Goal: Task Accomplishment & Management: Use online tool/utility

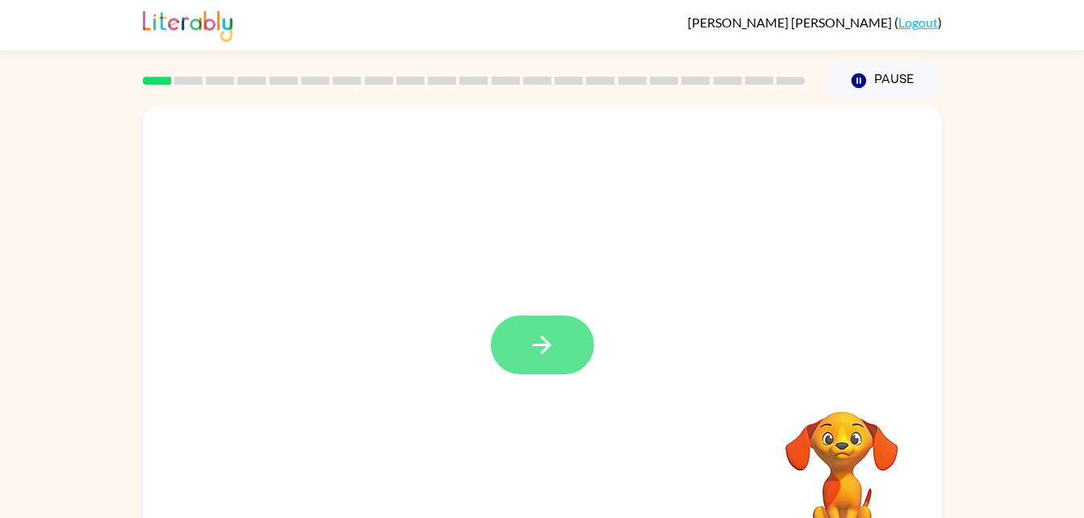
click at [531, 353] on icon "button" at bounding box center [542, 345] width 28 height 28
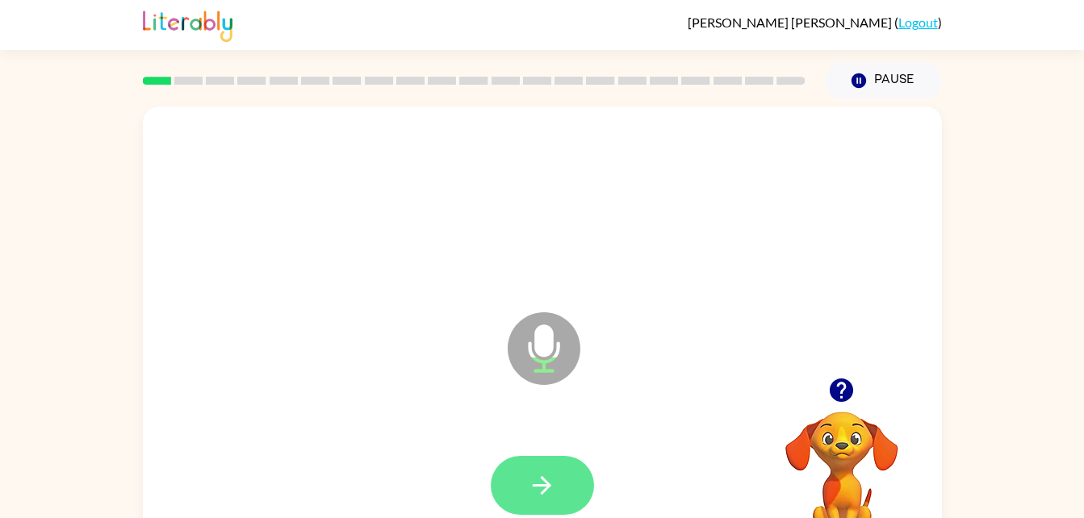
click at [547, 496] on icon "button" at bounding box center [542, 486] width 28 height 28
click at [546, 476] on icon "button" at bounding box center [542, 486] width 28 height 28
click at [523, 474] on button "button" at bounding box center [542, 485] width 103 height 59
click at [543, 466] on button "button" at bounding box center [542, 485] width 103 height 59
click at [544, 472] on icon "button" at bounding box center [542, 486] width 28 height 28
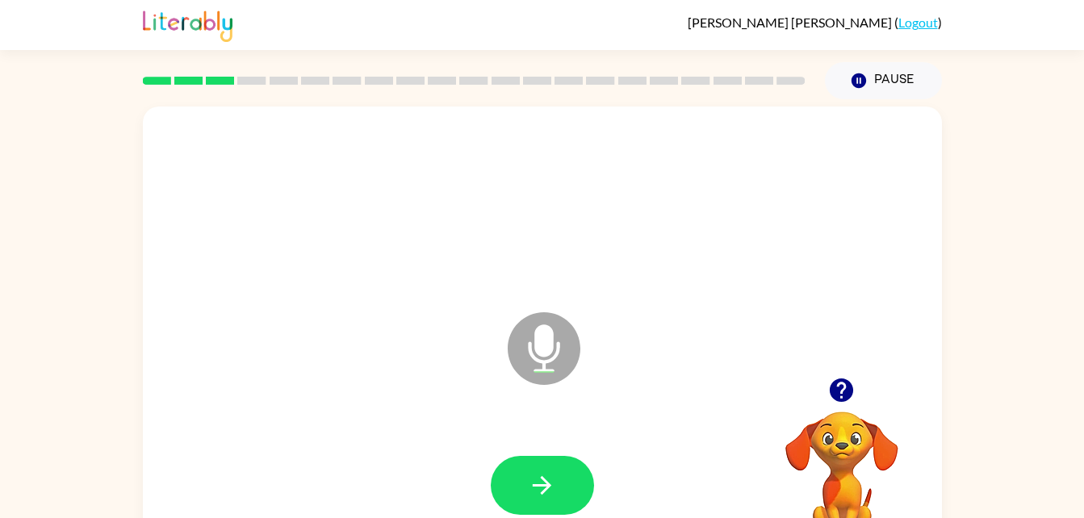
click at [151, 182] on div "Microphone The Microphone is here when it is your turn to talk" at bounding box center [542, 337] width 799 height 461
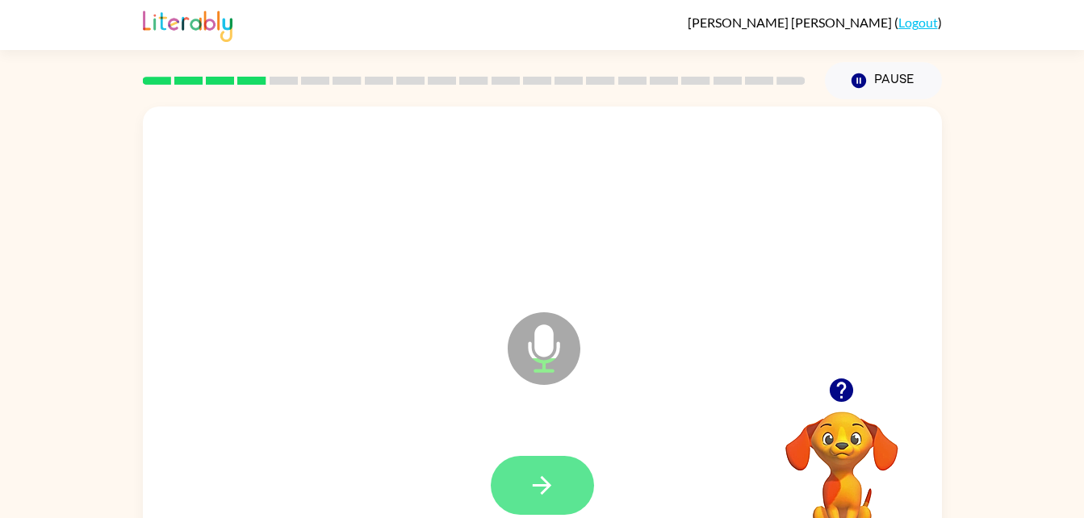
click at [519, 477] on button "button" at bounding box center [542, 485] width 103 height 59
click at [544, 468] on button "button" at bounding box center [542, 485] width 103 height 59
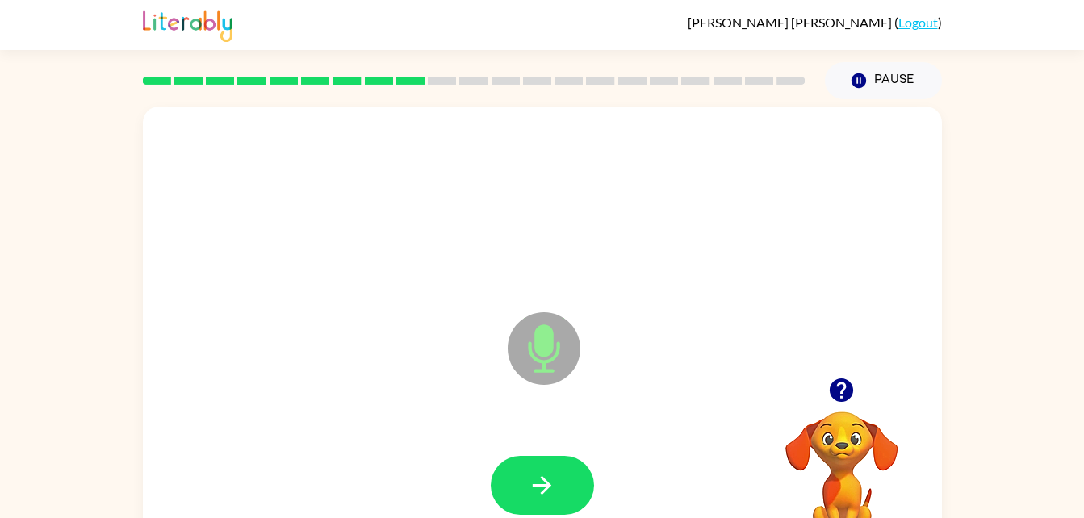
click at [841, 380] on icon "button" at bounding box center [841, 390] width 23 height 23
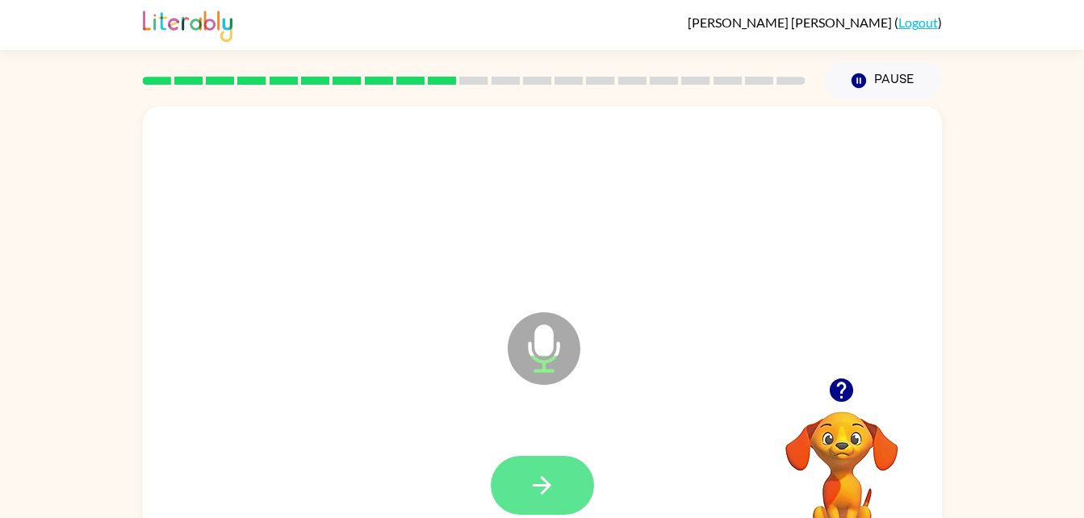
click at [547, 495] on icon "button" at bounding box center [542, 486] width 28 height 28
click at [551, 497] on icon "button" at bounding box center [542, 486] width 28 height 28
click at [542, 482] on icon "button" at bounding box center [542, 486] width 28 height 28
click at [544, 493] on icon "button" at bounding box center [542, 485] width 19 height 19
click at [499, 492] on button "button" at bounding box center [542, 485] width 103 height 59
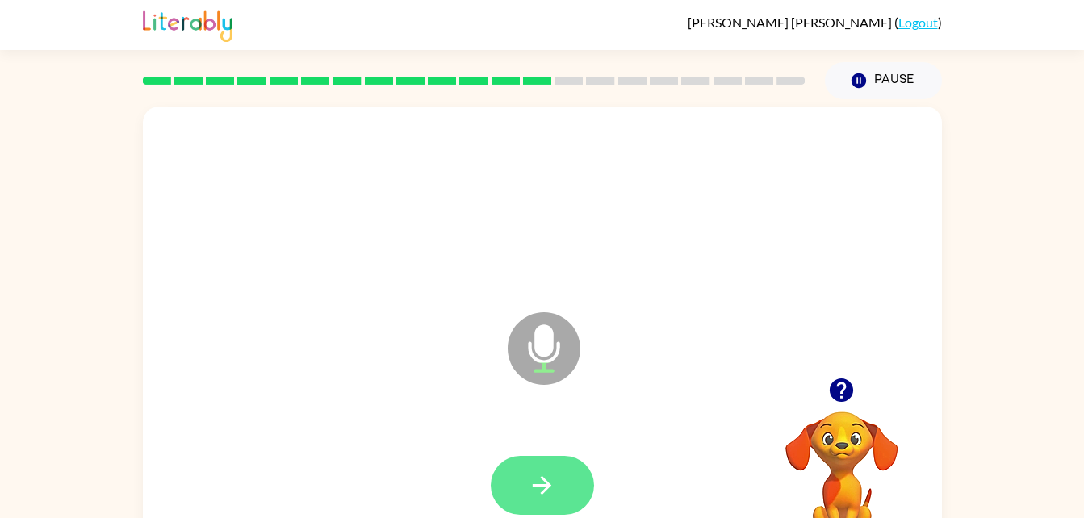
click at [552, 468] on button "button" at bounding box center [542, 485] width 103 height 59
click at [536, 485] on icon "button" at bounding box center [542, 485] width 19 height 19
click at [522, 447] on div at bounding box center [542, 486] width 767 height 132
click at [525, 480] on button "button" at bounding box center [542, 485] width 103 height 59
click at [548, 501] on button "button" at bounding box center [542, 485] width 103 height 59
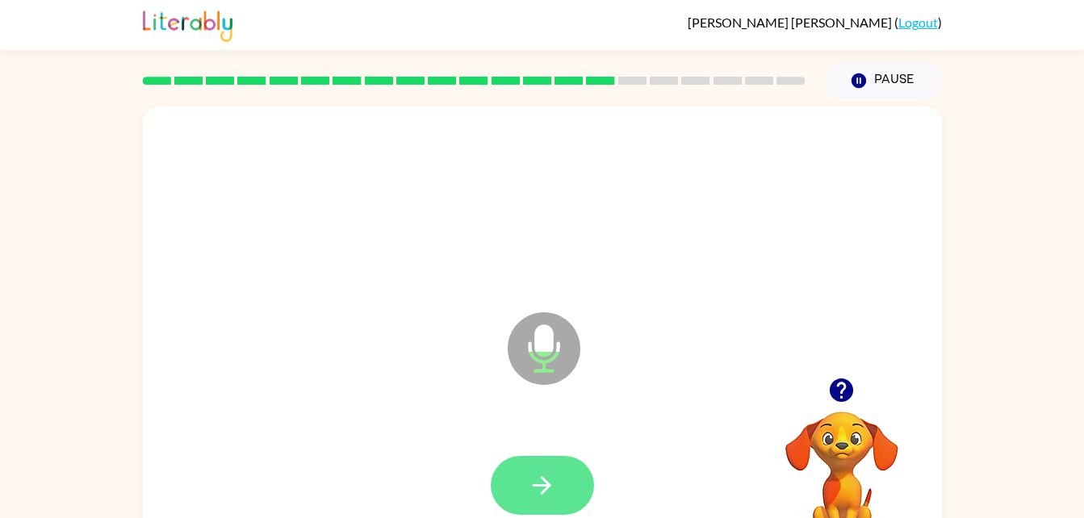
click at [539, 488] on icon "button" at bounding box center [542, 486] width 28 height 28
click at [530, 497] on icon "button" at bounding box center [542, 486] width 28 height 28
click at [528, 488] on icon "button" at bounding box center [542, 486] width 28 height 28
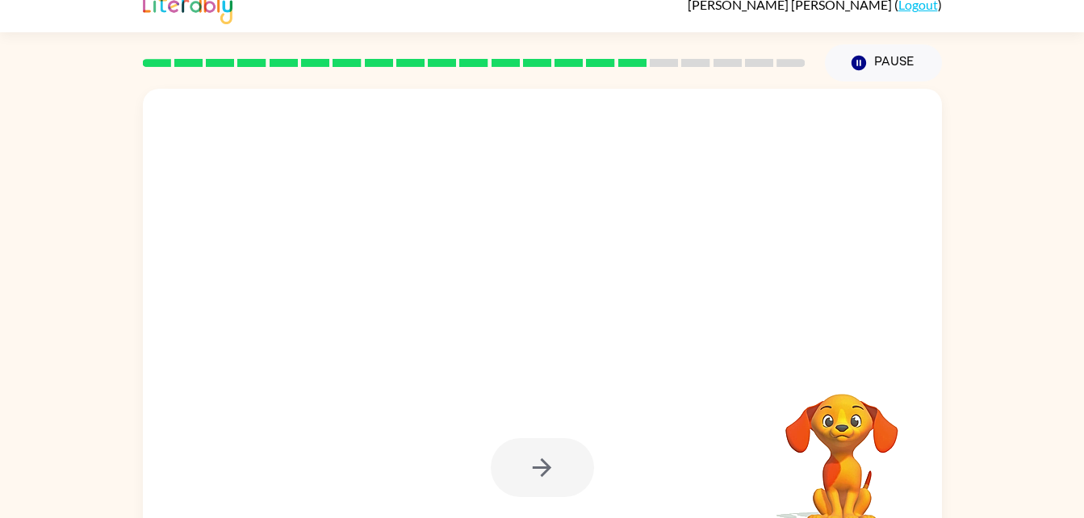
scroll to position [49, 0]
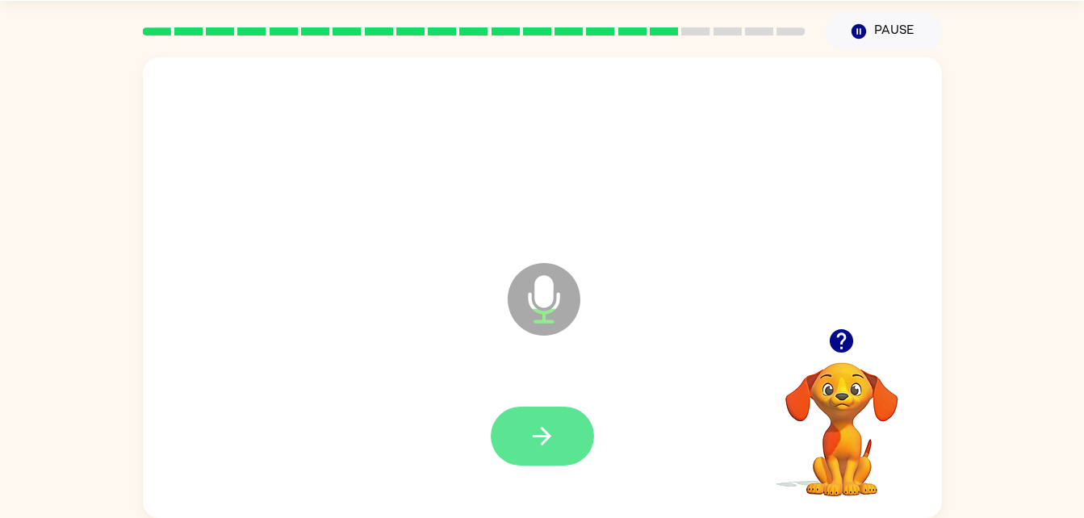
click at [560, 450] on button "button" at bounding box center [542, 436] width 103 height 59
click at [543, 436] on icon "button" at bounding box center [542, 436] width 19 height 19
click at [548, 423] on icon "button" at bounding box center [542, 436] width 28 height 28
click at [552, 443] on icon "button" at bounding box center [542, 436] width 28 height 28
click at [536, 459] on button "button" at bounding box center [542, 436] width 103 height 59
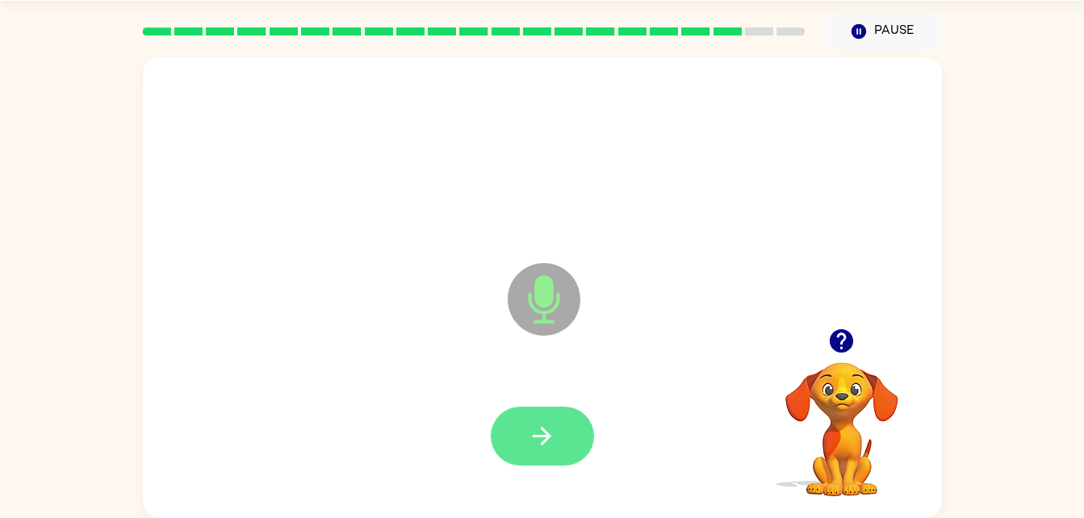
click at [555, 413] on button "button" at bounding box center [542, 436] width 103 height 59
click at [568, 437] on button "button" at bounding box center [542, 436] width 103 height 59
click at [568, 396] on div at bounding box center [542, 437] width 767 height 132
click at [532, 429] on icon "button" at bounding box center [542, 436] width 28 height 28
click at [552, 398] on div at bounding box center [542, 437] width 767 height 132
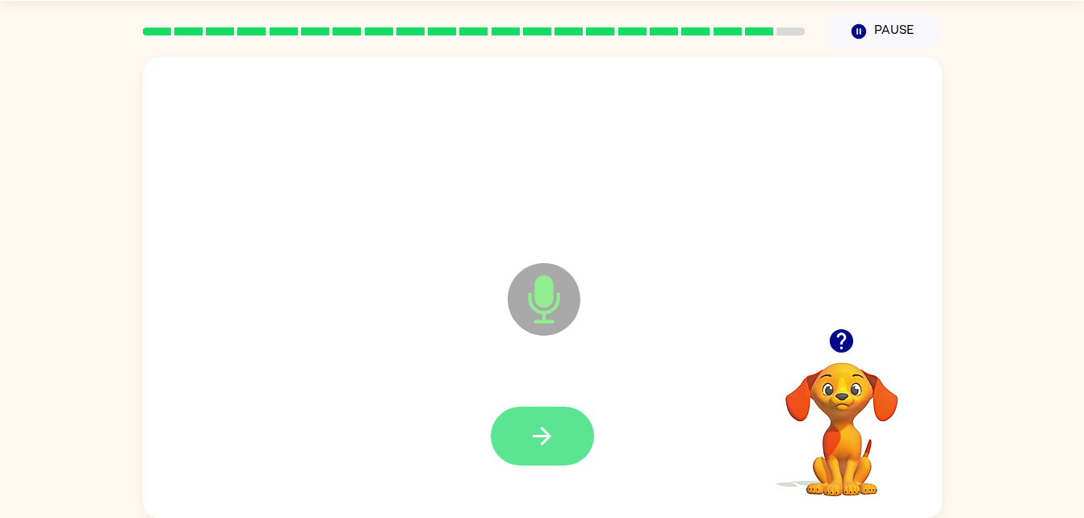
click at [551, 425] on icon "button" at bounding box center [542, 436] width 28 height 28
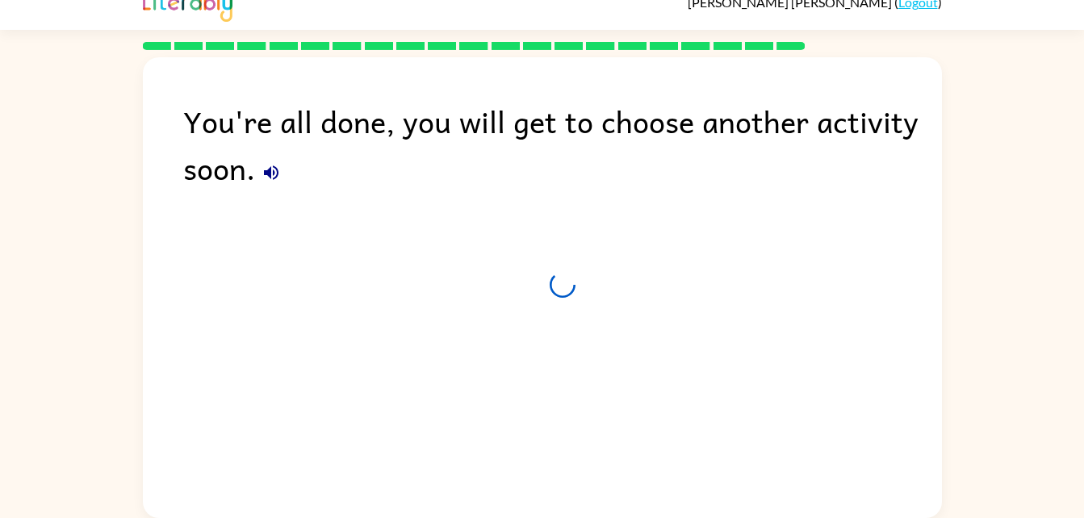
scroll to position [20, 0]
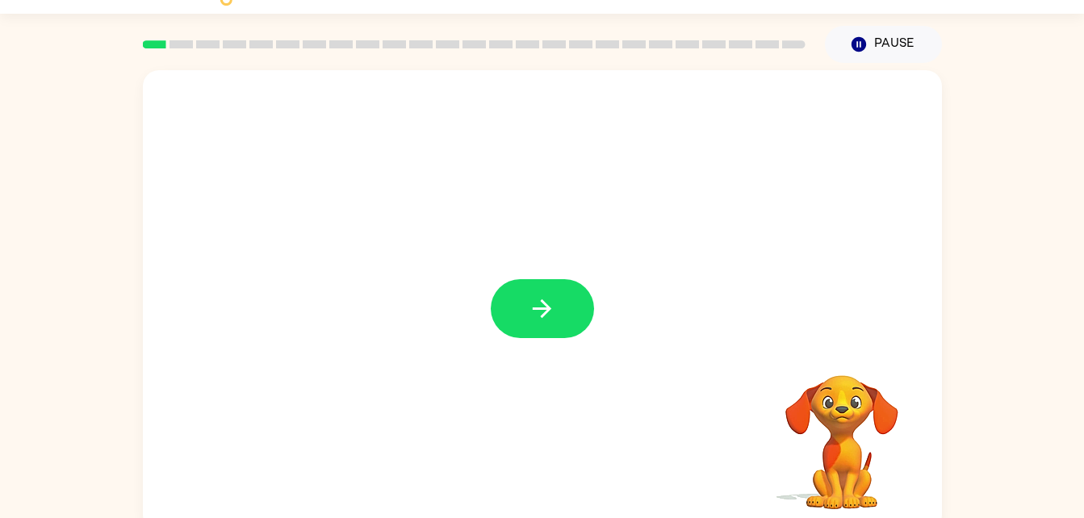
scroll to position [49, 0]
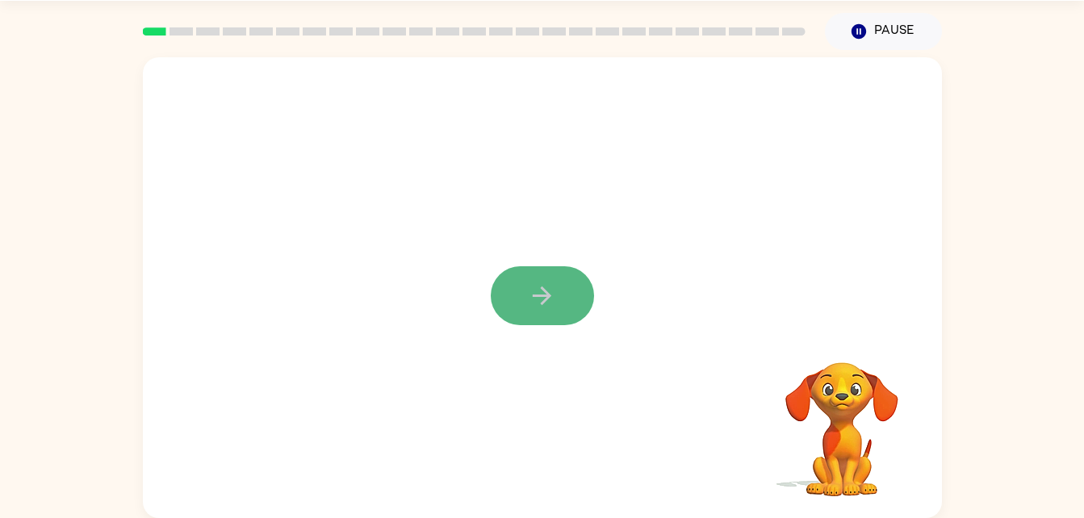
click at [545, 275] on button "button" at bounding box center [542, 295] width 103 height 59
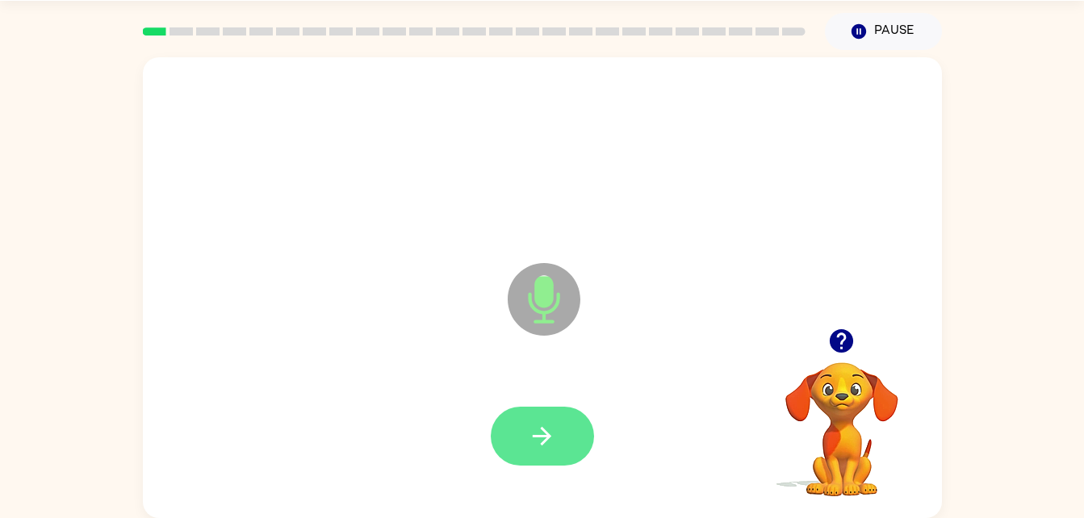
click at [541, 441] on icon "button" at bounding box center [542, 436] width 28 height 28
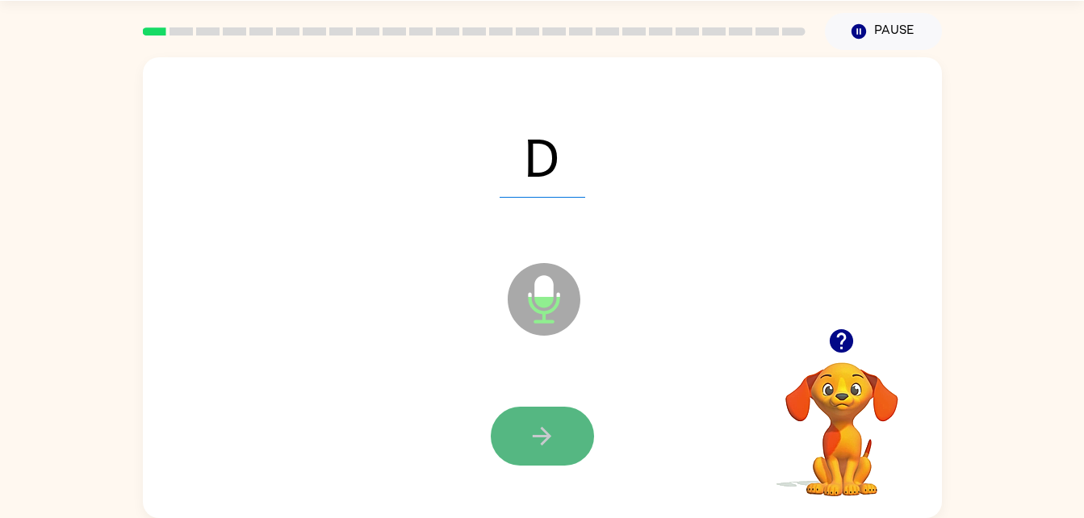
click at [529, 422] on icon "button" at bounding box center [542, 436] width 28 height 28
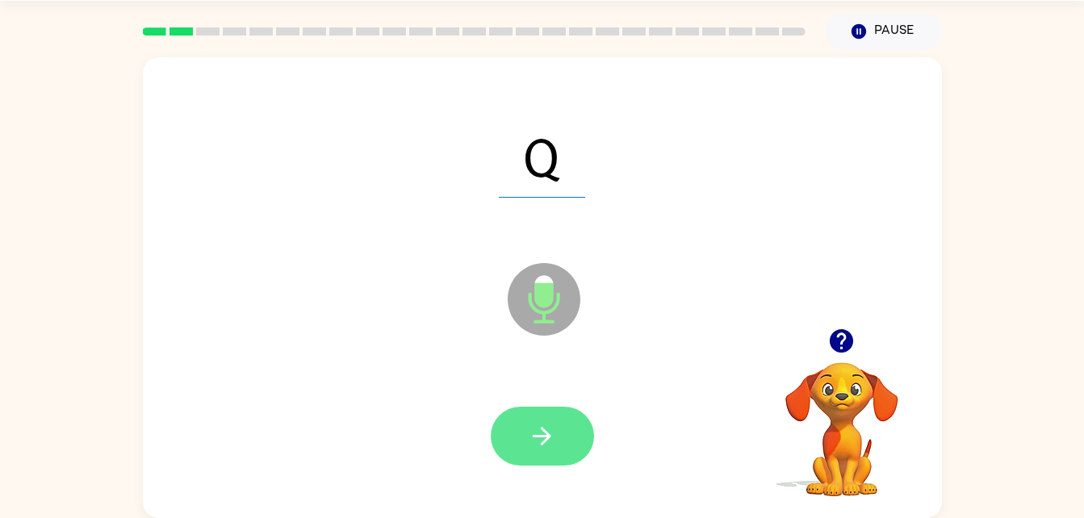
click at [537, 427] on icon "button" at bounding box center [542, 436] width 28 height 28
click at [535, 427] on icon "button" at bounding box center [542, 436] width 28 height 28
click at [545, 441] on icon "button" at bounding box center [542, 436] width 19 height 19
click at [559, 436] on button "button" at bounding box center [542, 436] width 103 height 59
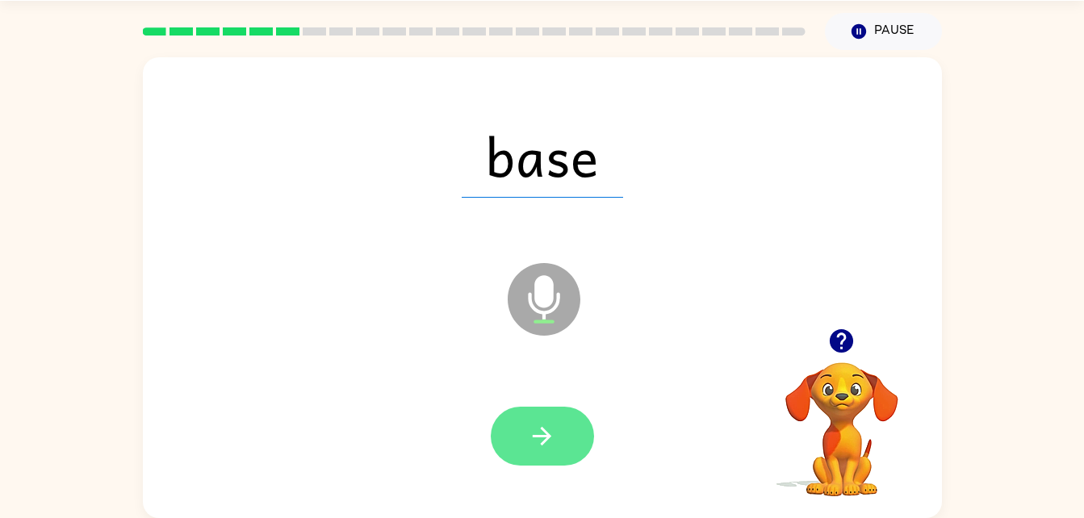
click at [553, 440] on icon "button" at bounding box center [542, 436] width 28 height 28
click at [551, 423] on icon "button" at bounding box center [542, 436] width 28 height 28
click at [561, 435] on button "button" at bounding box center [542, 436] width 103 height 59
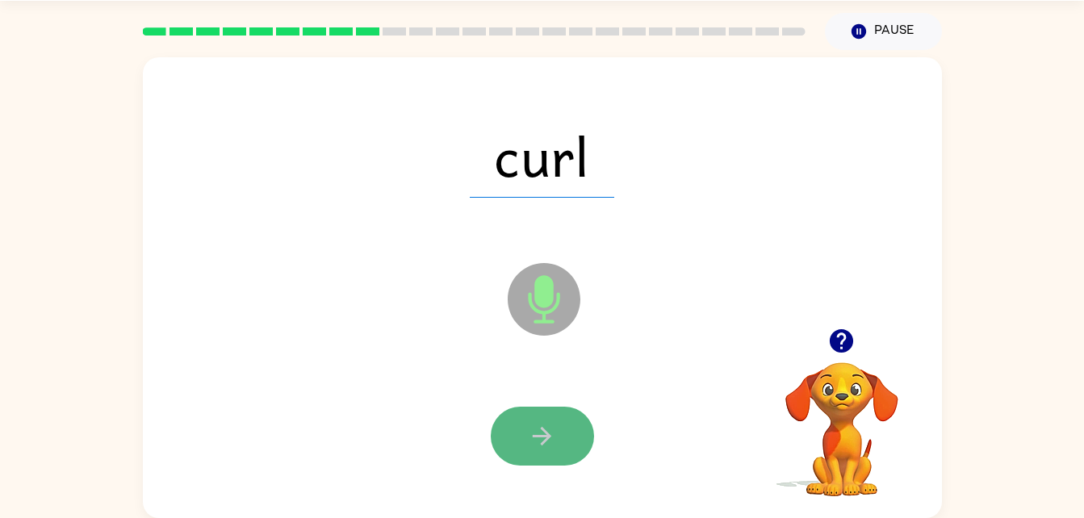
click at [543, 427] on icon "button" at bounding box center [542, 436] width 28 height 28
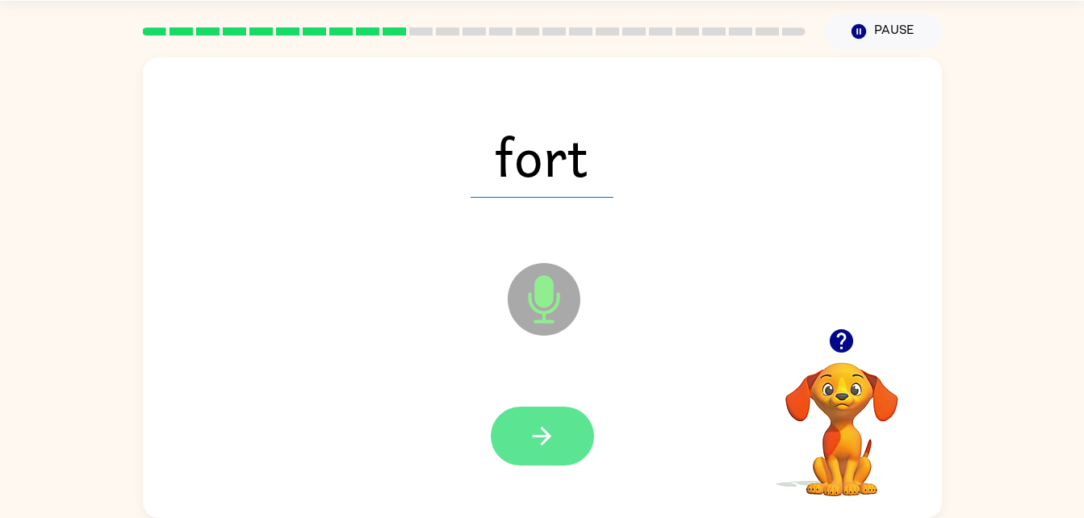
click at [551, 434] on icon "button" at bounding box center [542, 436] width 28 height 28
click at [522, 462] on button "button" at bounding box center [542, 436] width 103 height 59
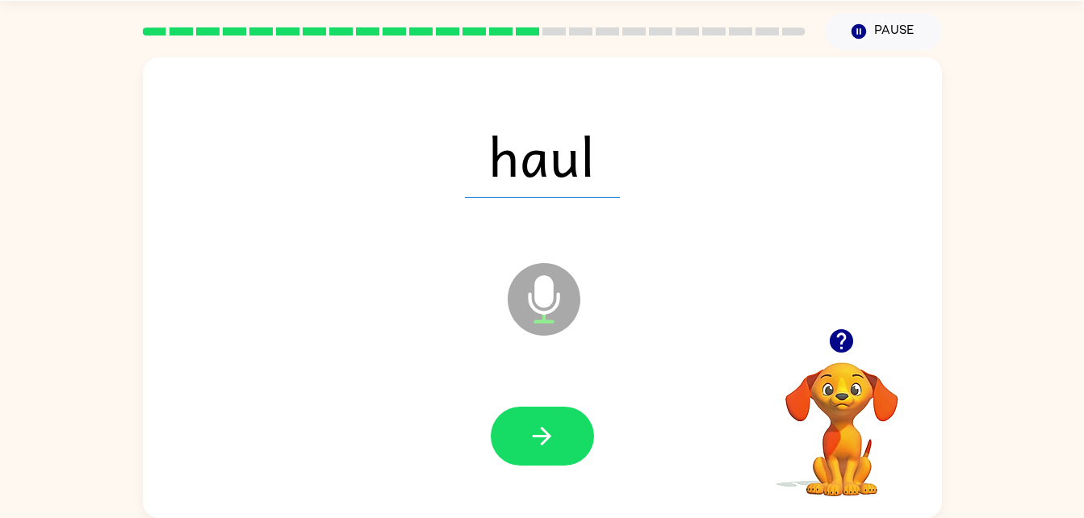
click at [531, 384] on div at bounding box center [542, 437] width 767 height 132
click at [539, 422] on icon "button" at bounding box center [542, 436] width 28 height 28
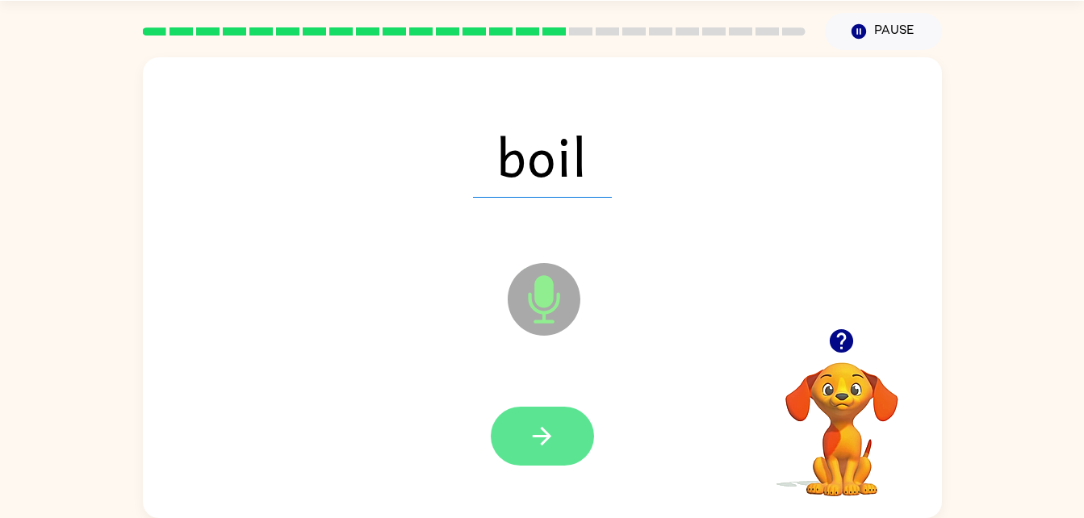
click at [558, 426] on button "button" at bounding box center [542, 436] width 103 height 59
click at [551, 442] on icon "button" at bounding box center [542, 436] width 28 height 28
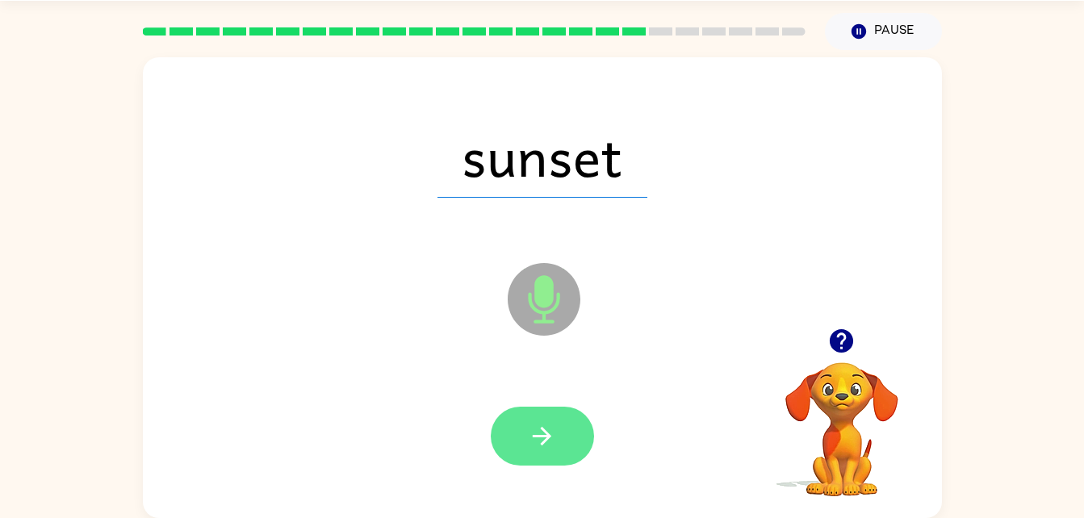
click at [547, 449] on icon "button" at bounding box center [542, 436] width 28 height 28
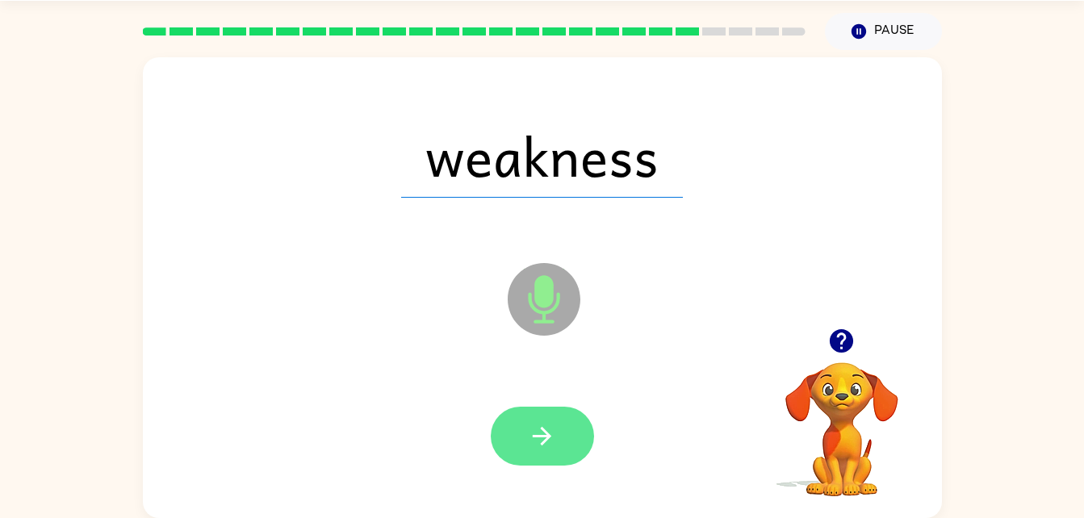
click at [547, 444] on icon "button" at bounding box center [542, 436] width 28 height 28
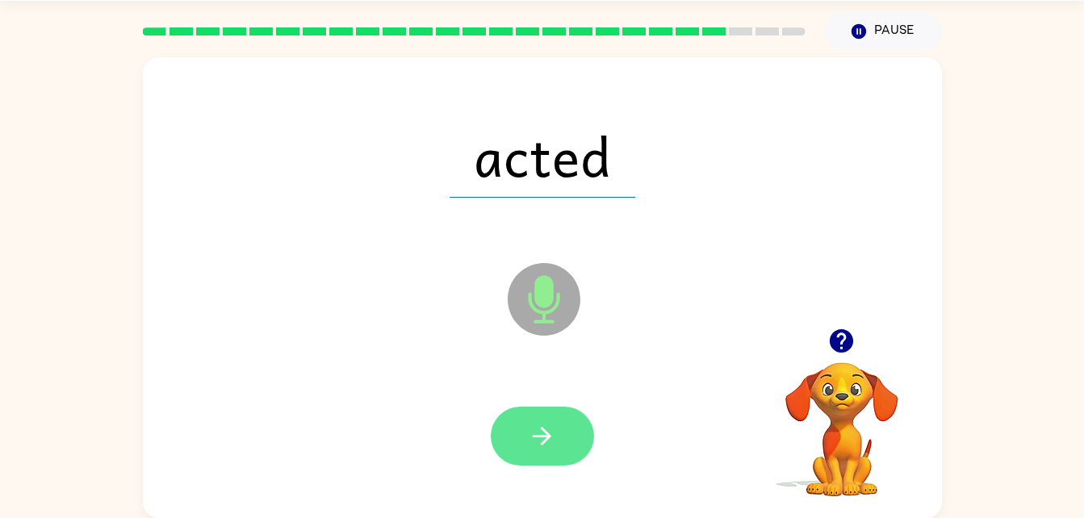
click at [532, 436] on icon "button" at bounding box center [542, 436] width 28 height 28
click at [564, 424] on button "button" at bounding box center [542, 436] width 103 height 59
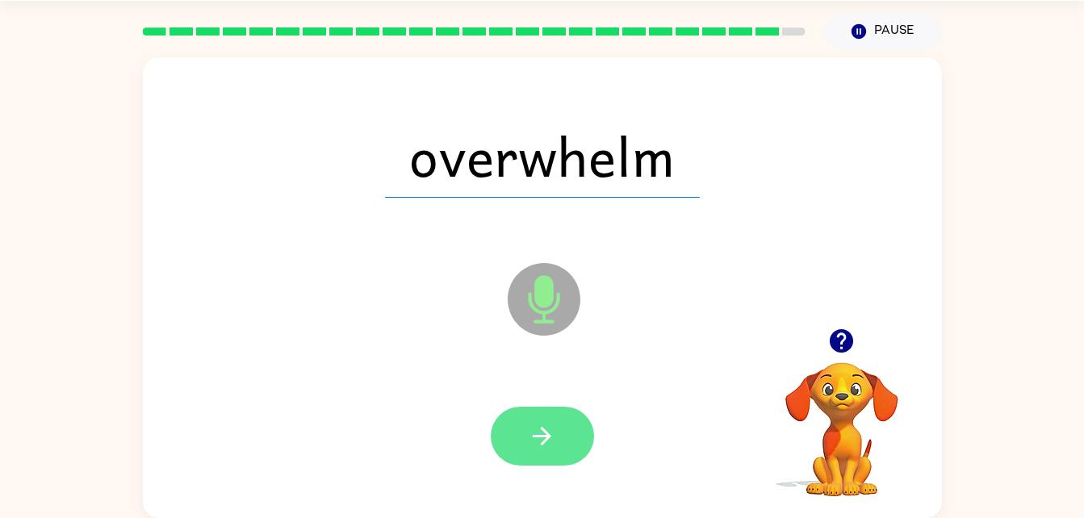
click at [561, 437] on button "button" at bounding box center [542, 436] width 103 height 59
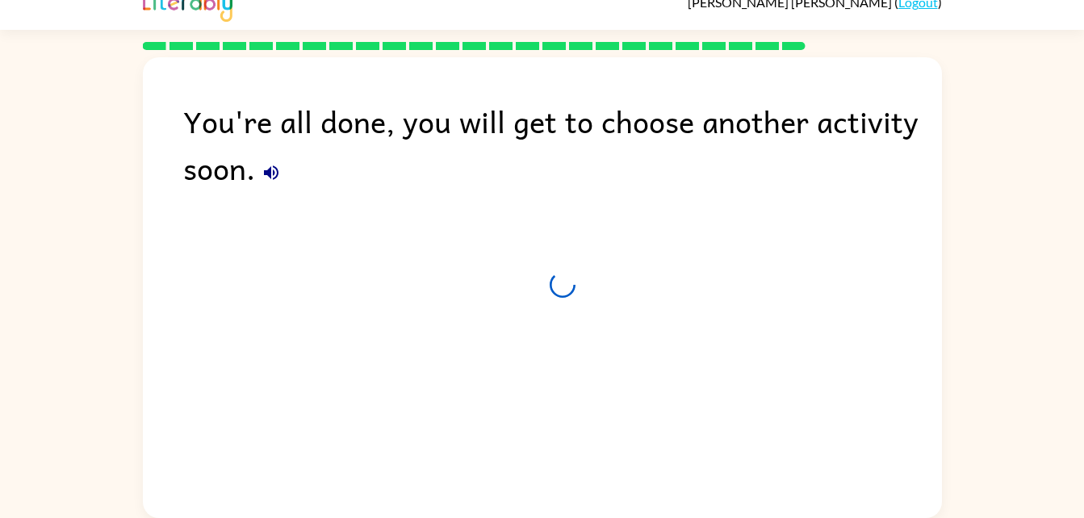
scroll to position [20, 0]
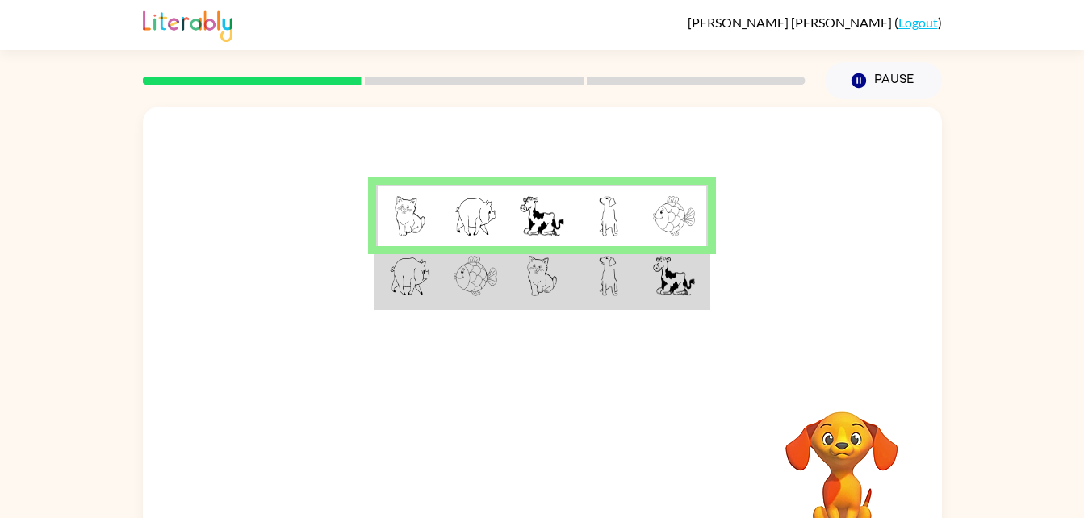
click at [468, 289] on img at bounding box center [476, 276] width 44 height 40
click at [459, 292] on img at bounding box center [476, 276] width 44 height 40
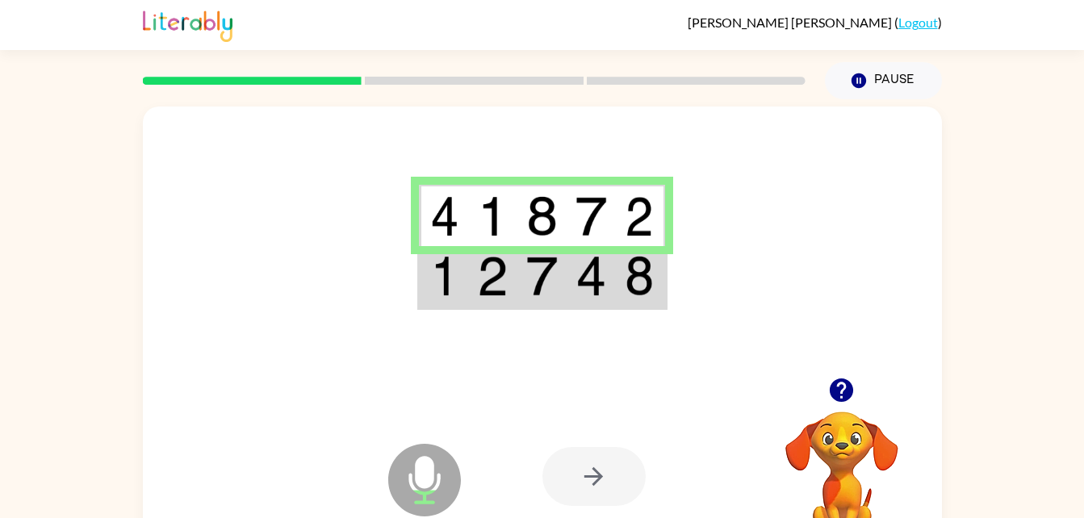
click at [581, 503] on div at bounding box center [594, 476] width 103 height 59
click at [526, 271] on img at bounding box center [541, 276] width 31 height 40
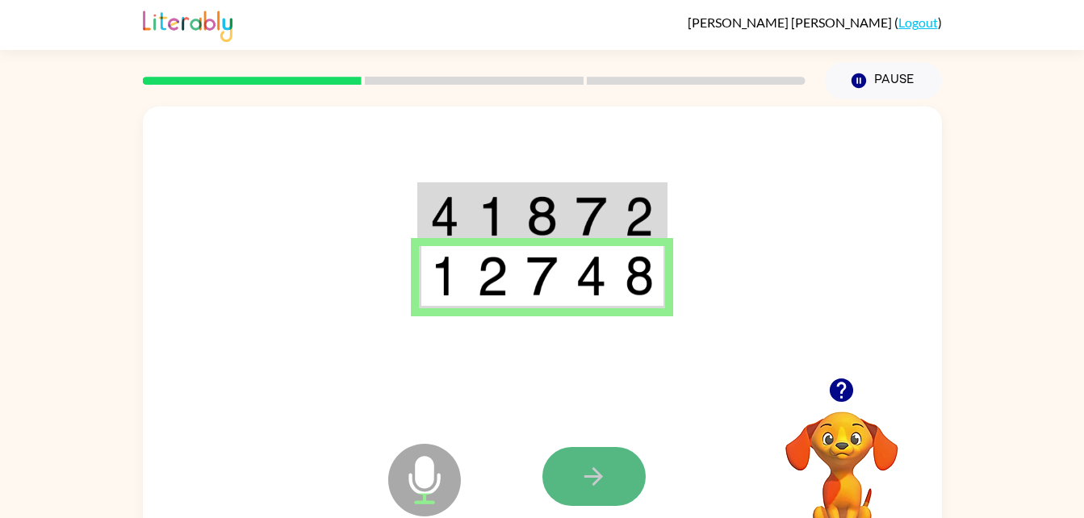
click at [597, 492] on button "button" at bounding box center [594, 476] width 103 height 59
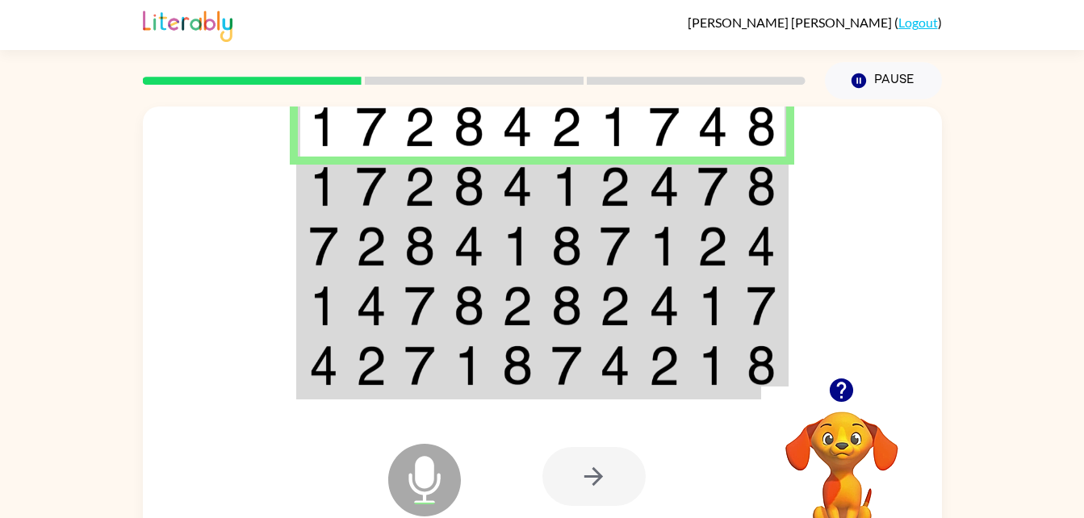
click at [359, 195] on img at bounding box center [371, 186] width 31 height 40
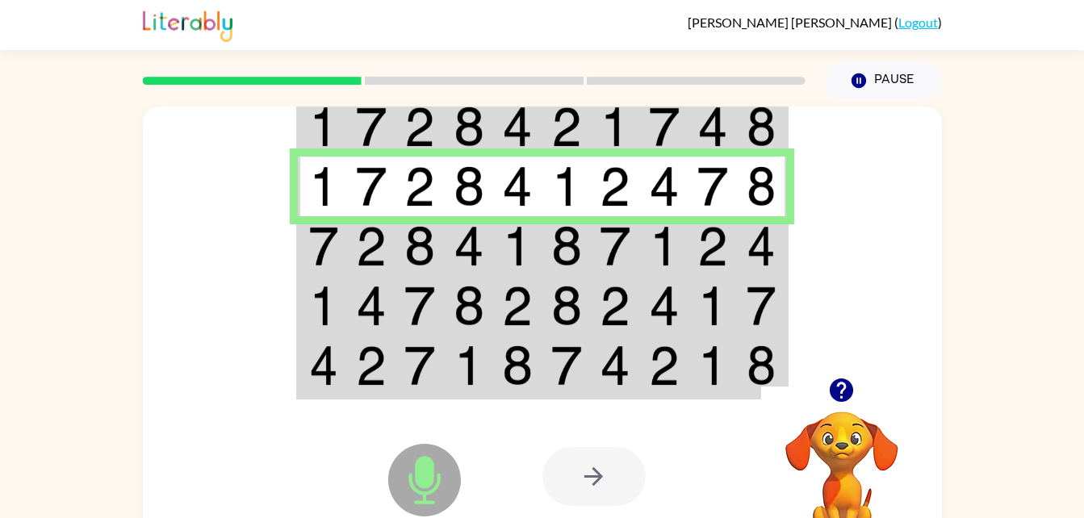
click at [313, 244] on img at bounding box center [323, 246] width 29 height 40
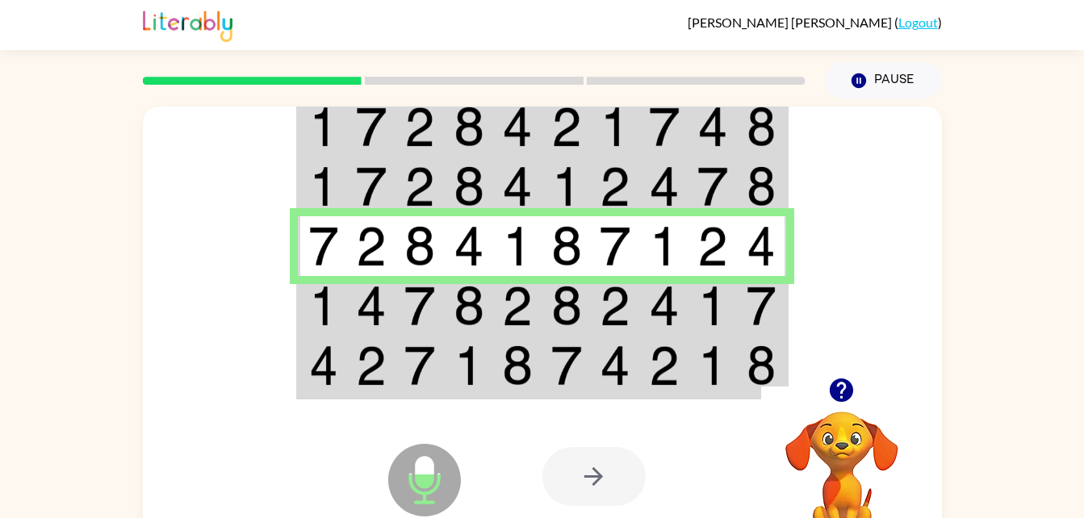
click at [515, 250] on img at bounding box center [517, 246] width 31 height 40
click at [556, 261] on img at bounding box center [567, 246] width 31 height 40
click at [317, 313] on img at bounding box center [323, 306] width 29 height 40
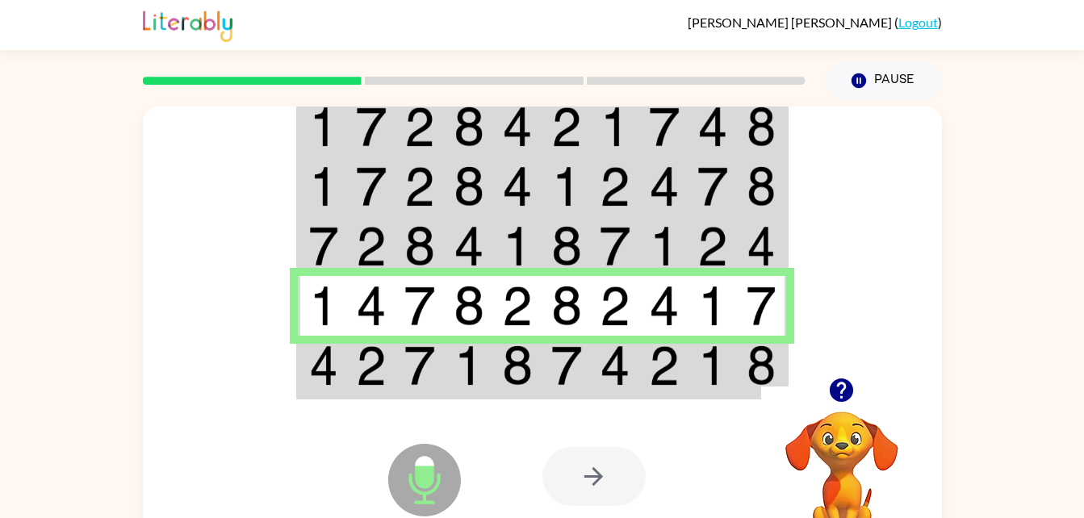
click at [503, 268] on td at bounding box center [517, 246] width 49 height 60
click at [323, 396] on div "Microphone The Microphone is here when it is your turn to talk" at bounding box center [384, 439] width 161 height 107
click at [303, 363] on td at bounding box center [322, 367] width 49 height 62
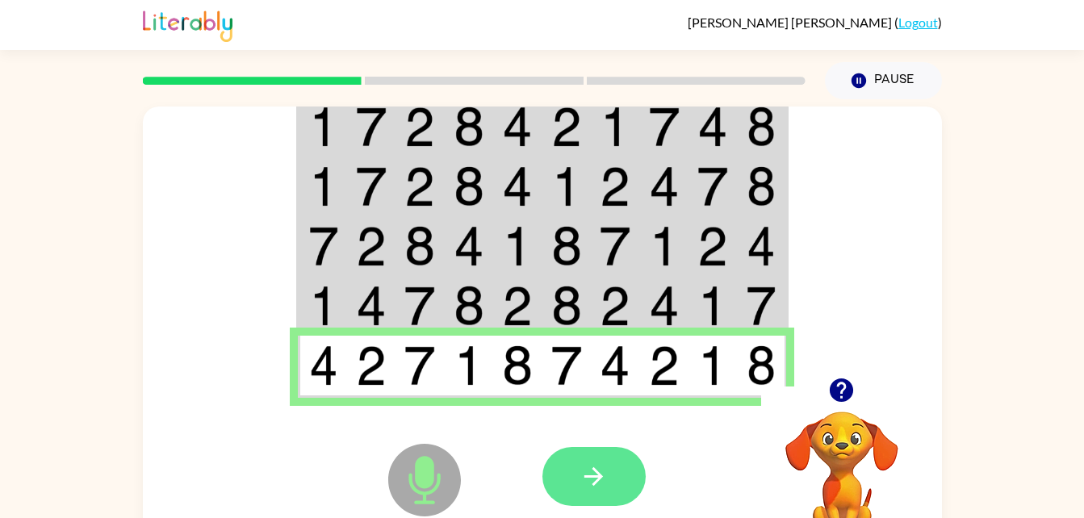
click at [584, 475] on icon "button" at bounding box center [594, 477] width 28 height 28
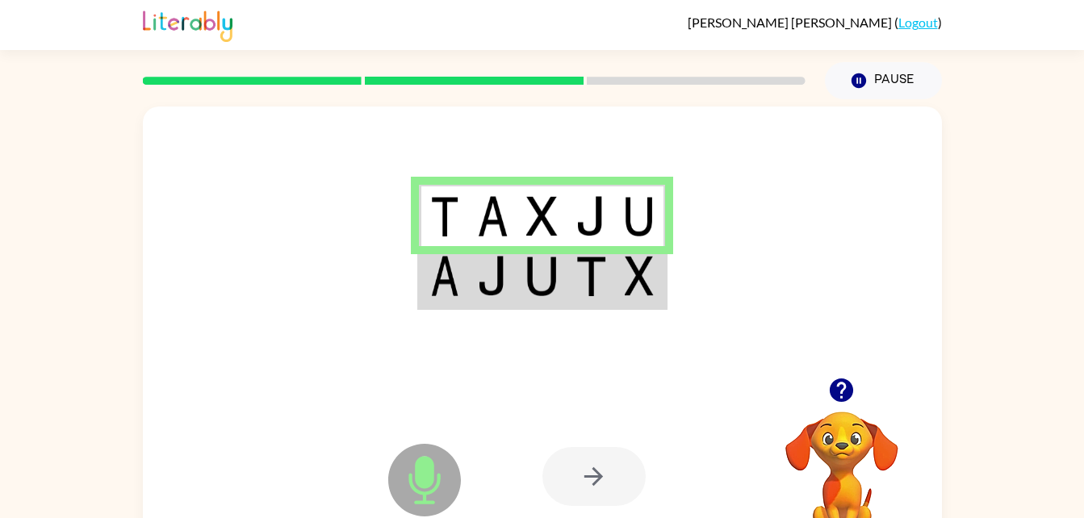
click at [464, 293] on td at bounding box center [443, 277] width 49 height 62
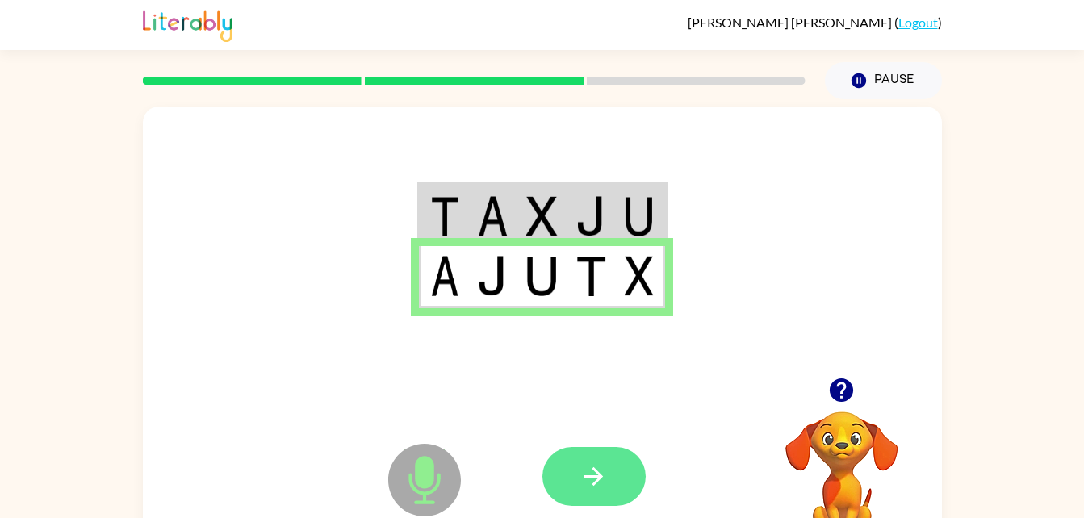
click at [597, 480] on icon "button" at bounding box center [594, 477] width 28 height 28
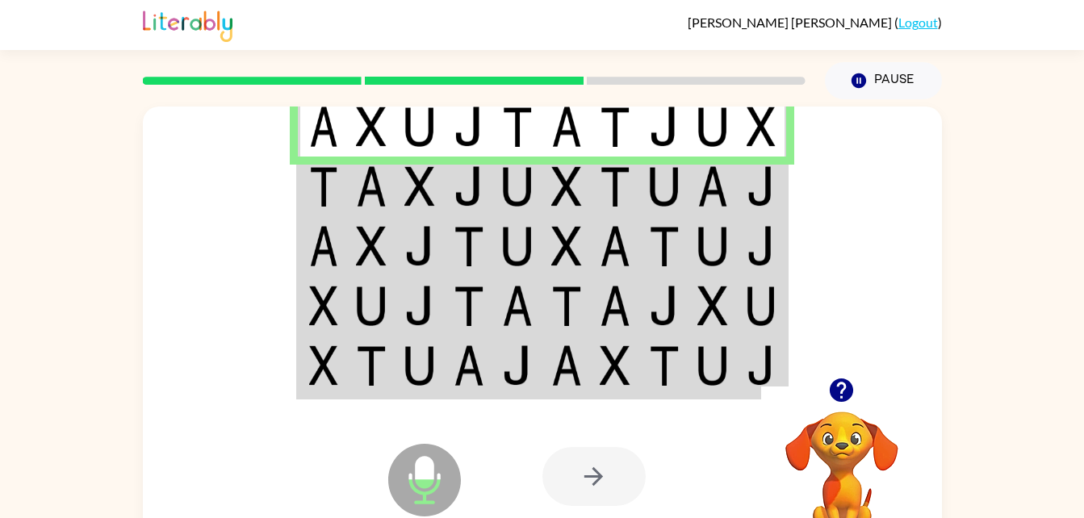
click at [325, 171] on img at bounding box center [323, 186] width 29 height 40
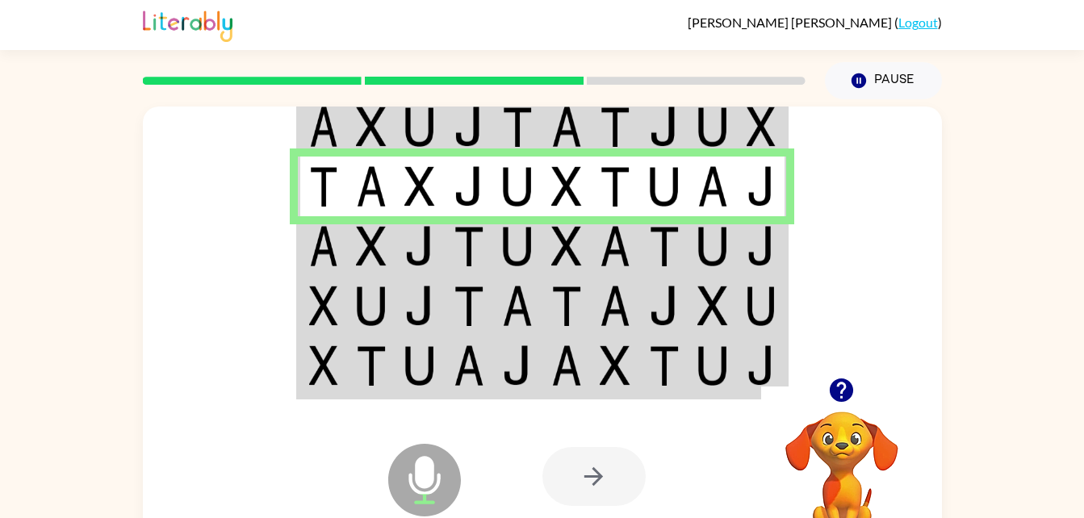
click at [333, 203] on img at bounding box center [323, 186] width 29 height 40
click at [327, 261] on img at bounding box center [323, 246] width 29 height 40
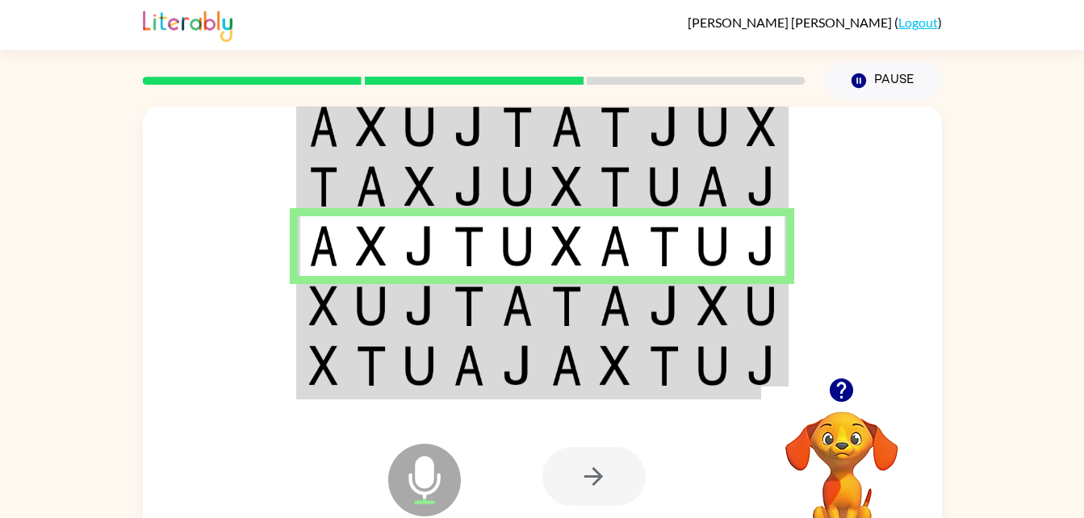
click at [309, 317] on img at bounding box center [323, 306] width 29 height 40
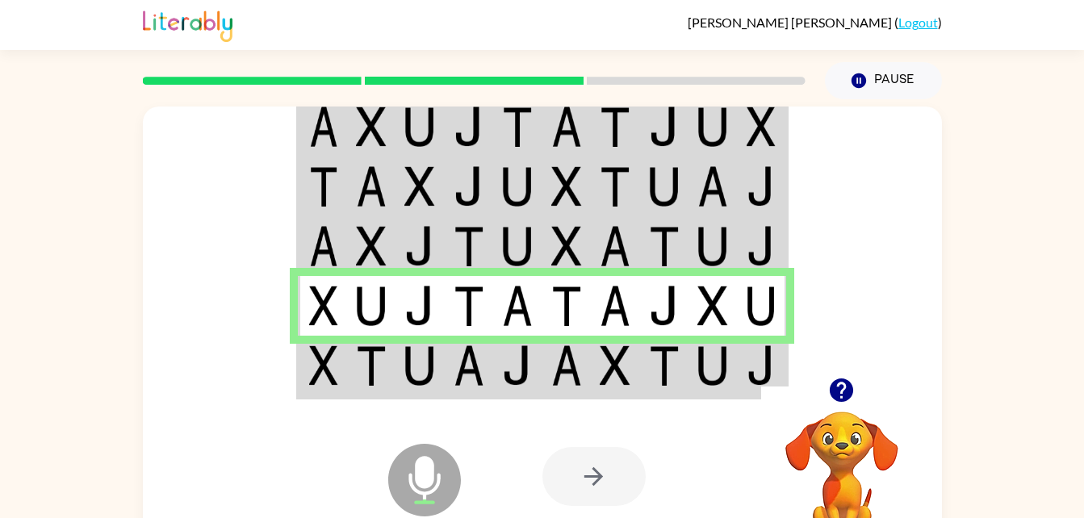
click at [358, 400] on div "Microphone The Microphone is here when it is your turn to talk" at bounding box center [384, 439] width 161 height 107
click at [357, 367] on img at bounding box center [371, 366] width 31 height 40
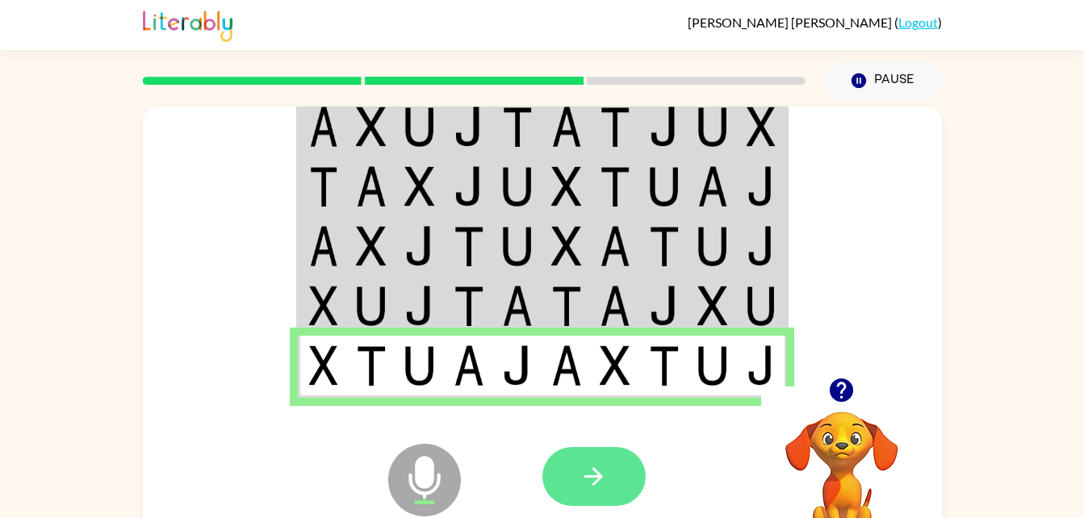
click at [601, 476] on icon "button" at bounding box center [594, 477] width 19 height 19
